Goal: Check status

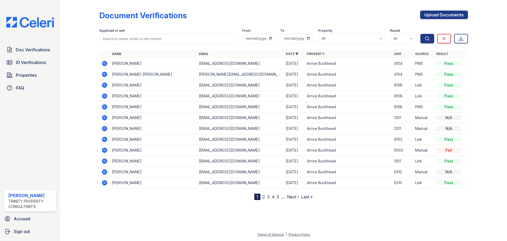
click at [104, 84] on icon at bounding box center [104, 85] width 6 height 6
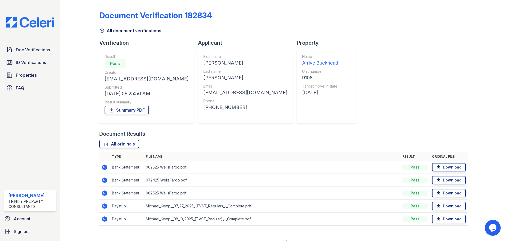
click at [101, 31] on icon at bounding box center [102, 31] width 4 height 4
